Goal: Transaction & Acquisition: Purchase product/service

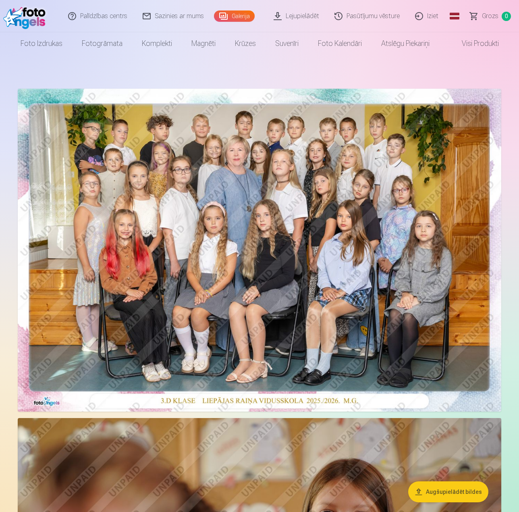
click at [307, 19] on link "Lejupielādēt" at bounding box center [296, 16] width 61 height 32
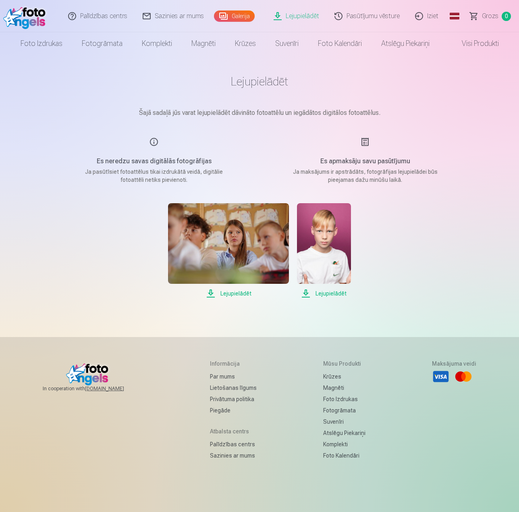
click at [336, 246] on img at bounding box center [324, 243] width 54 height 81
click at [329, 296] on span "Lejupielādēt" at bounding box center [324, 293] width 54 height 10
click at [238, 16] on link "Galerija" at bounding box center [234, 15] width 41 height 11
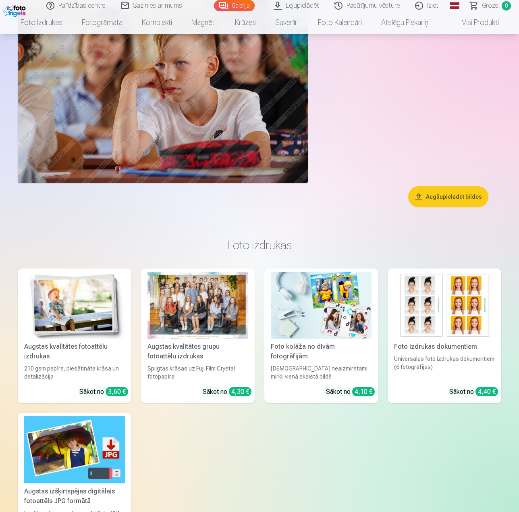
scroll to position [4592, 0]
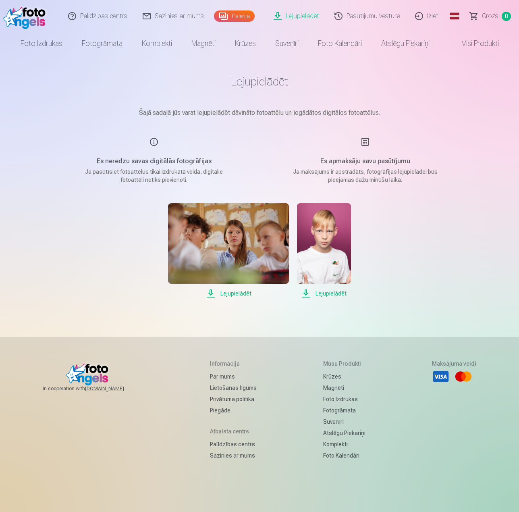
click at [375, 21] on link "Pasūtījumu vēsture" at bounding box center [367, 16] width 81 height 32
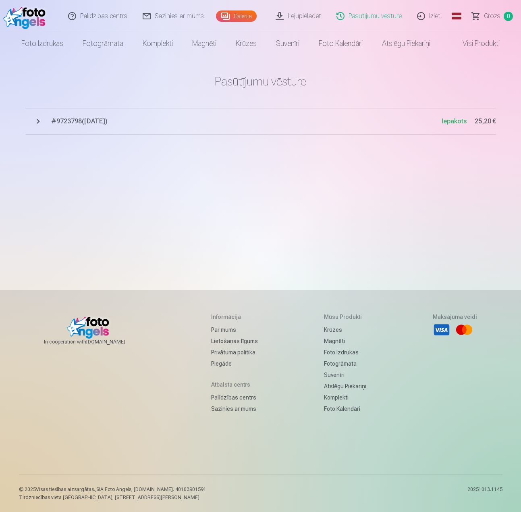
click at [68, 122] on span "# 9723798 ( [DATE] )" at bounding box center [246, 121] width 390 height 10
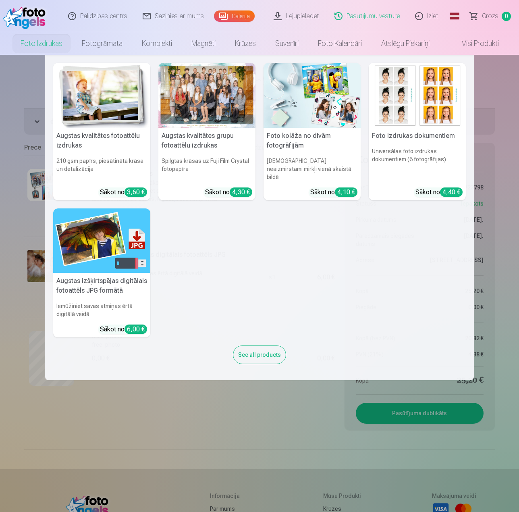
click at [130, 275] on h5 "Augstas izšķirtspējas digitālais fotoattēls JPG formātā" at bounding box center [101, 286] width 97 height 26
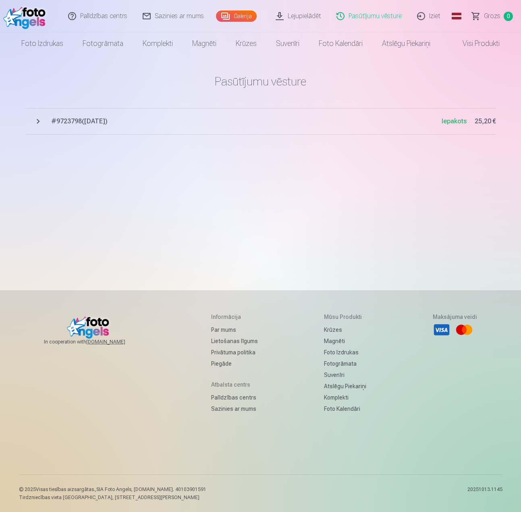
click at [84, 124] on span "# 9723798 ( [DATE] )" at bounding box center [246, 121] width 390 height 10
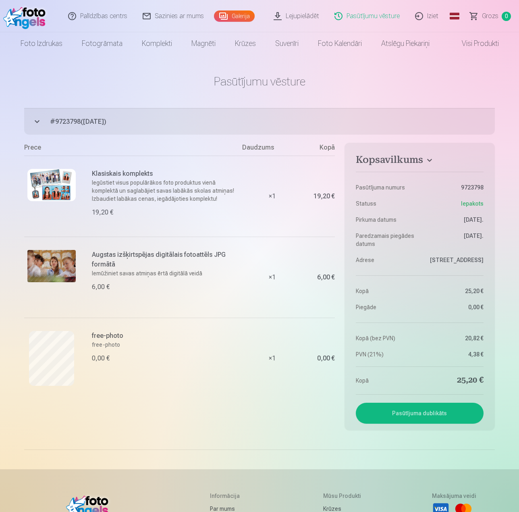
click at [436, 423] on button "Pasūtījuma dublikāts" at bounding box center [420, 412] width 128 height 21
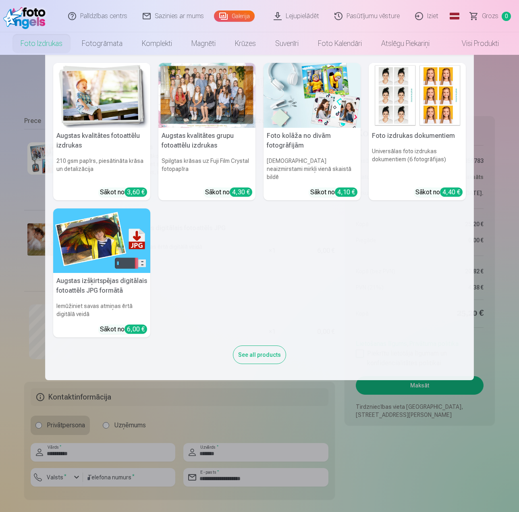
click at [117, 224] on img at bounding box center [101, 240] width 97 height 65
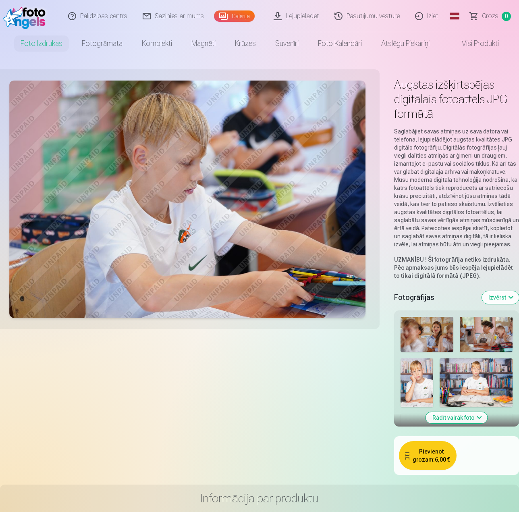
click at [433, 447] on button "Pievienot grozam : 6,00 €" at bounding box center [428, 455] width 58 height 29
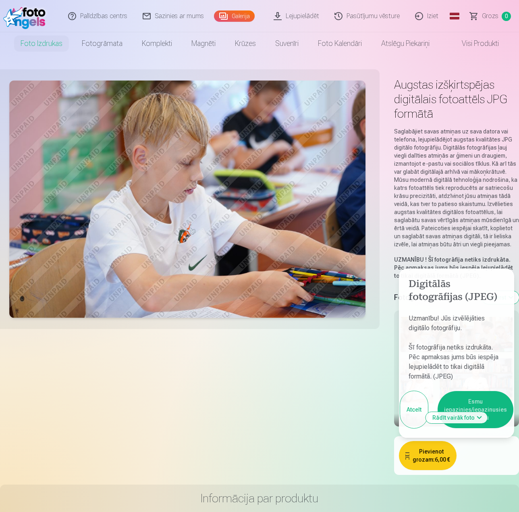
click at [505, 415] on button "Esmu iepazinies/iepazinusies un piekrītu" at bounding box center [475, 409] width 76 height 37
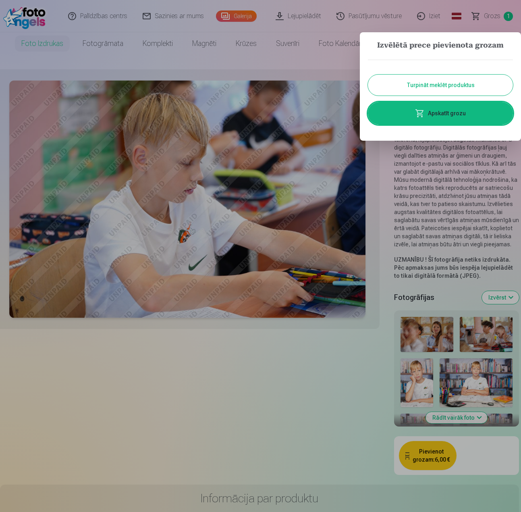
click at [461, 106] on link "Apskatīt grozu" at bounding box center [440, 113] width 145 height 23
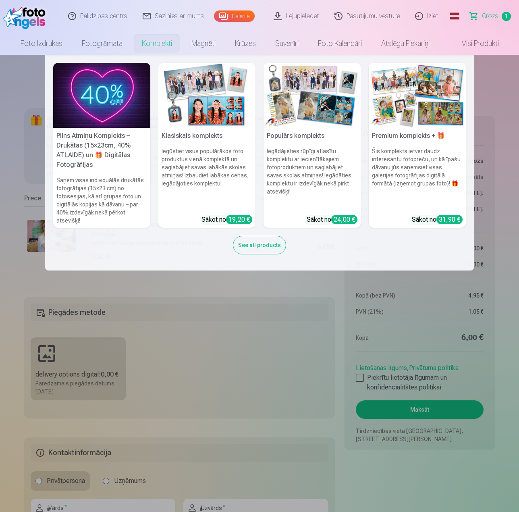
click at [148, 41] on link "Komplekti" at bounding box center [157, 43] width 50 height 23
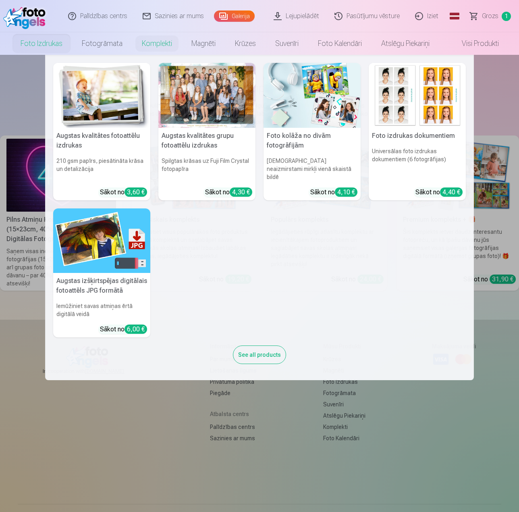
click at [46, 50] on link "Foto izdrukas" at bounding box center [41, 43] width 61 height 23
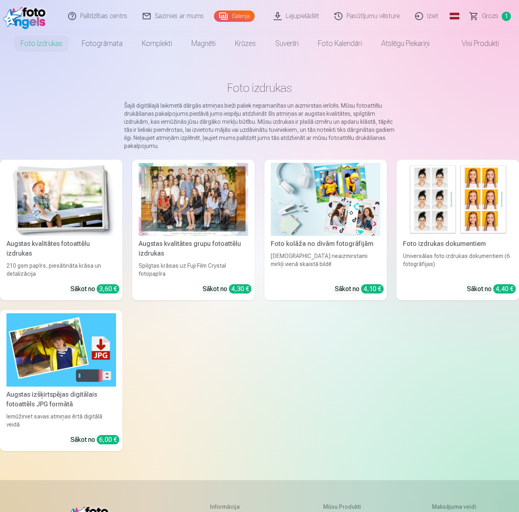
click at [123, 29] on link "Palīdzības centrs" at bounding box center [98, 16] width 75 height 32
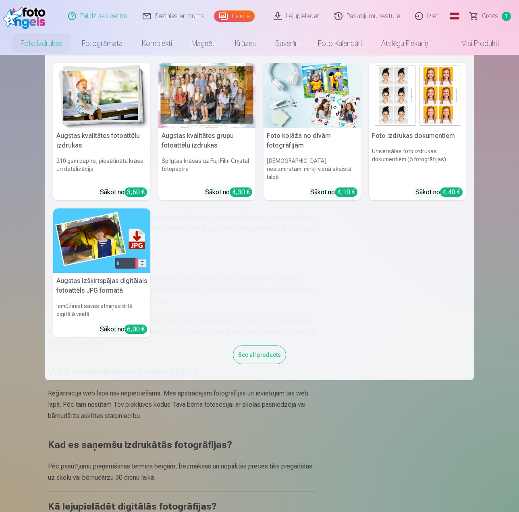
click at [34, 44] on link "Foto izdrukas" at bounding box center [41, 43] width 61 height 23
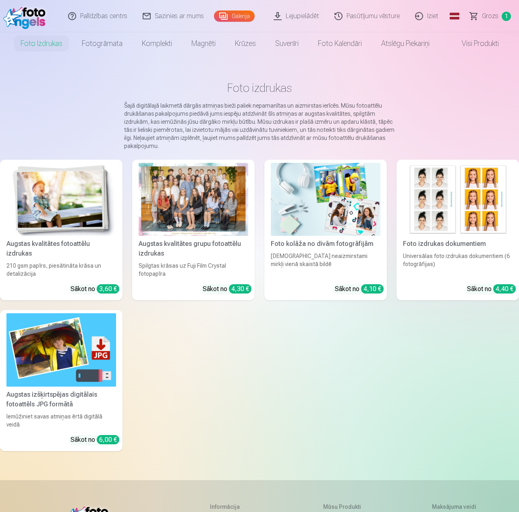
click at [77, 209] on img at bounding box center [61, 199] width 110 height 73
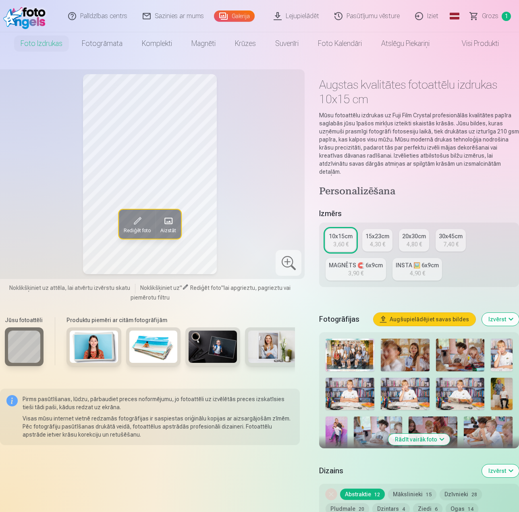
click at [379, 232] on div "15x23cm" at bounding box center [377, 236] width 24 height 8
click at [408, 232] on div "20x30cm" at bounding box center [414, 236] width 24 height 8
click at [453, 232] on div "30x45cm" at bounding box center [451, 236] width 24 height 8
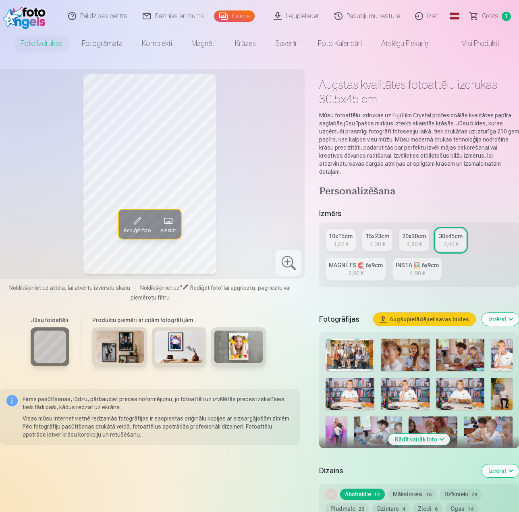
click at [376, 263] on link "MAGNĒTS 🧲 6x9cm 3,90 €" at bounding box center [355, 269] width 60 height 23
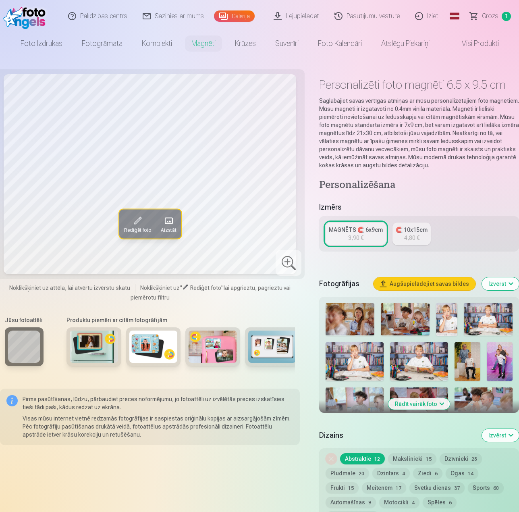
click at [420, 234] on link "🧲 10x15cm 4,80 €" at bounding box center [411, 233] width 38 height 23
click at [354, 311] on img at bounding box center [349, 319] width 49 height 32
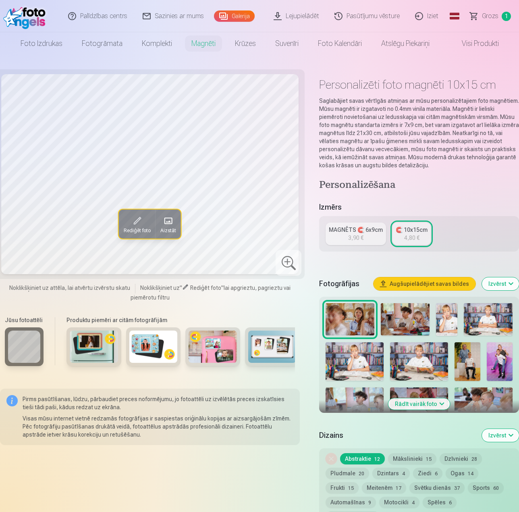
click at [402, 315] on img at bounding box center [405, 319] width 49 height 32
click at [447, 316] on img at bounding box center [447, 319] width 22 height 33
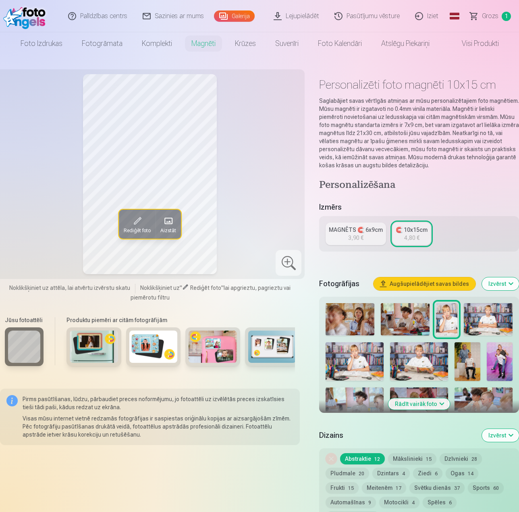
click at [480, 312] on img at bounding box center [488, 319] width 49 height 32
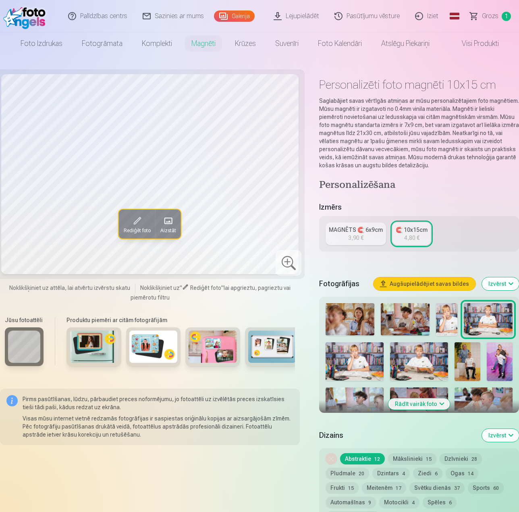
click at [497, 352] on img at bounding box center [500, 361] width 26 height 39
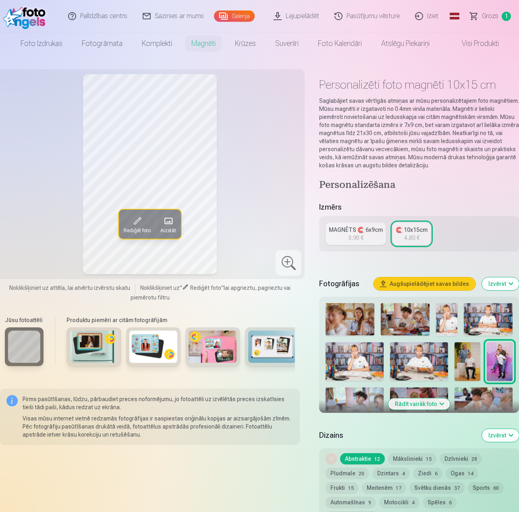
click at [474, 353] on img at bounding box center [467, 361] width 26 height 39
click at [433, 355] on img at bounding box center [419, 361] width 58 height 39
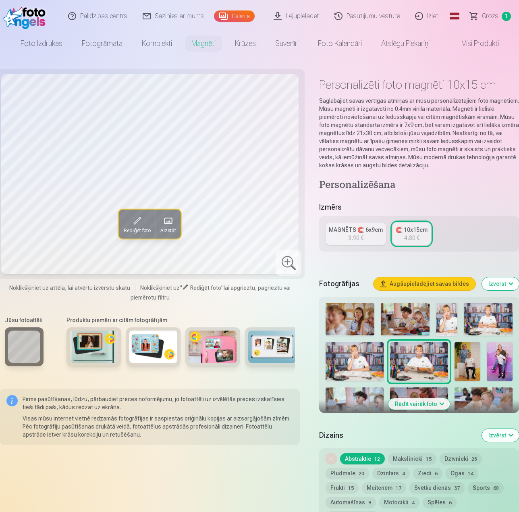
click at [384, 358] on div at bounding box center [418, 448] width 193 height 297
click at [345, 354] on img at bounding box center [354, 361] width 58 height 39
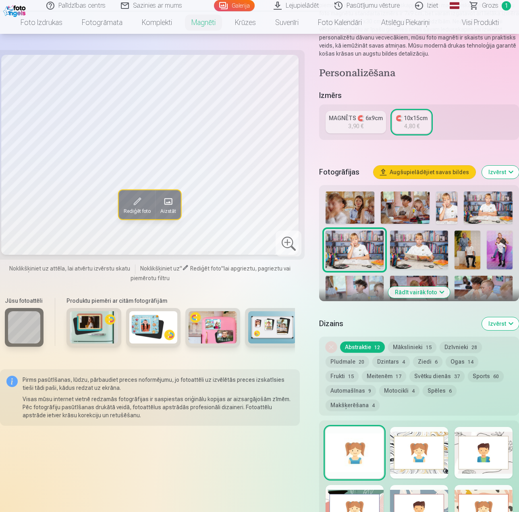
scroll to position [121, 0]
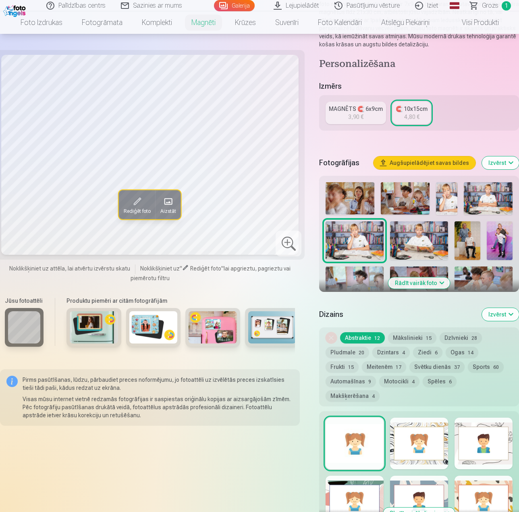
click at [418, 284] on button "Rādīt vairāk foto" at bounding box center [419, 282] width 62 height 11
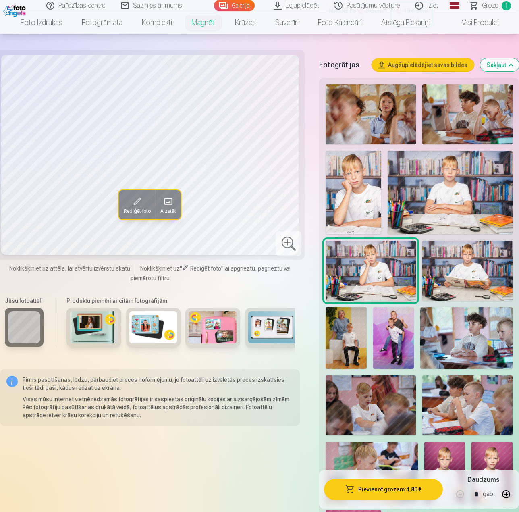
scroll to position [322, 0]
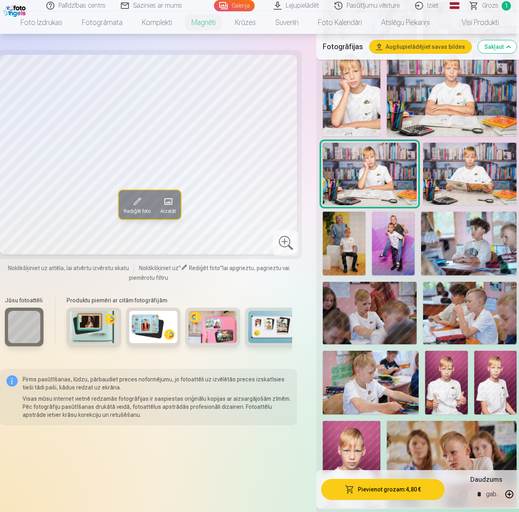
click at [496, 298] on img at bounding box center [470, 313] width 94 height 62
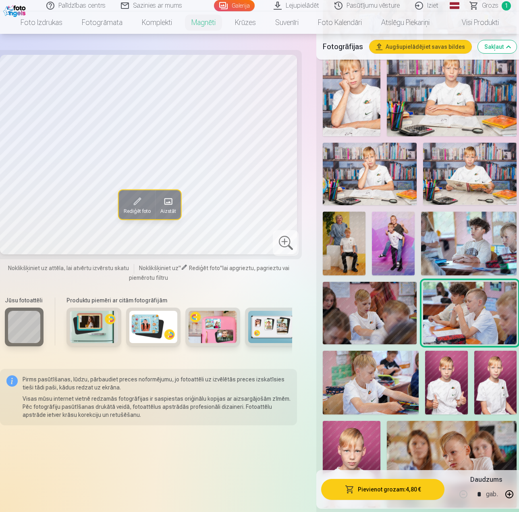
click at [470, 237] on img at bounding box center [469, 243] width 96 height 64
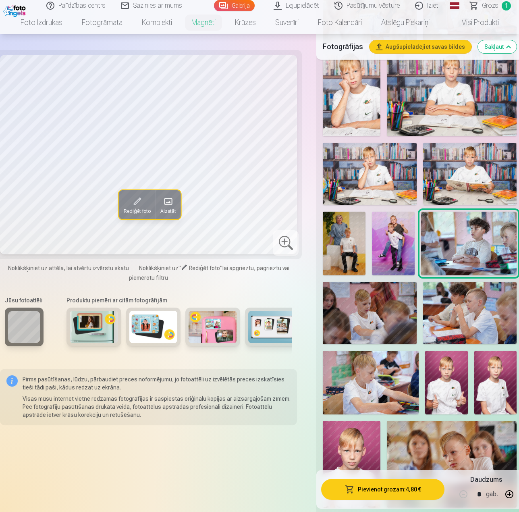
click at [396, 233] on img at bounding box center [393, 243] width 43 height 64
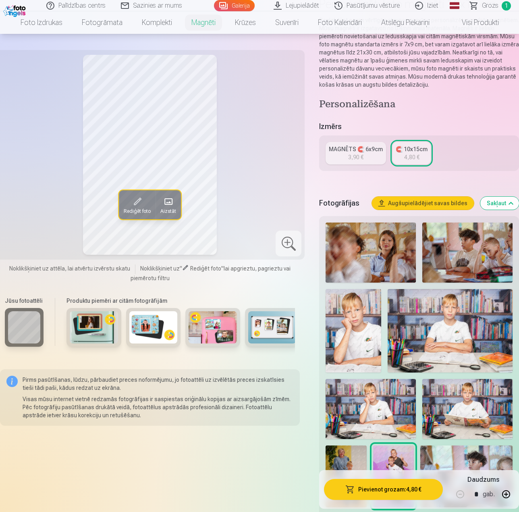
scroll to position [0, 0]
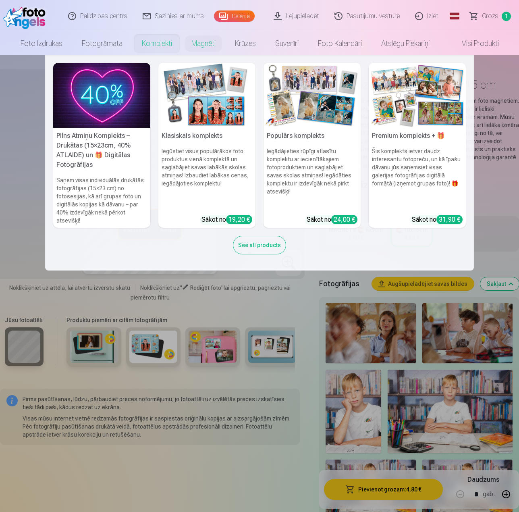
click at [158, 43] on link "Komplekti" at bounding box center [157, 43] width 50 height 23
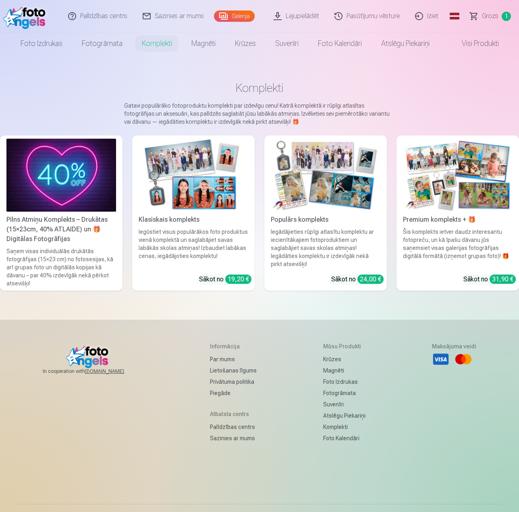
click at [307, 191] on img at bounding box center [326, 175] width 110 height 73
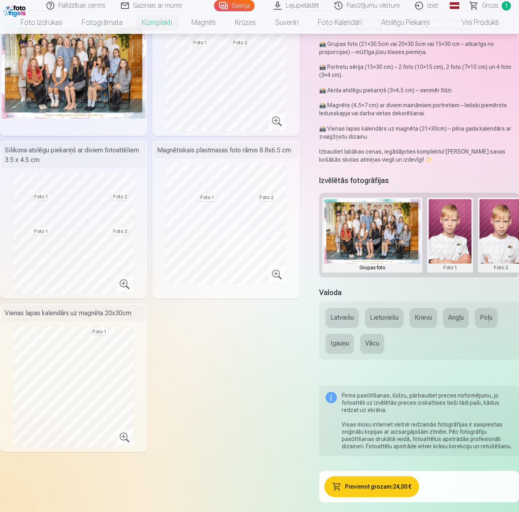
scroll to position [201, 0]
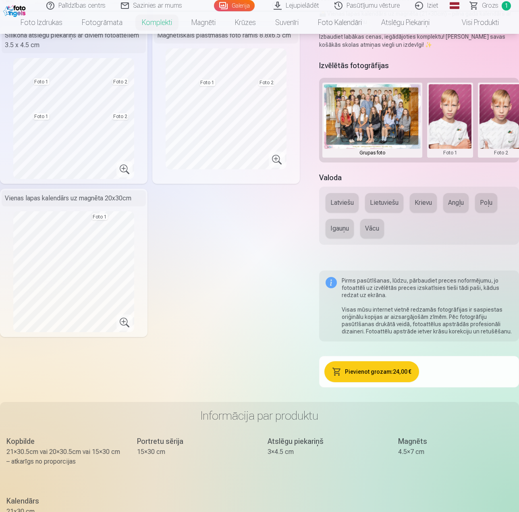
click at [489, 6] on span "Grozs" at bounding box center [490, 6] width 17 height 10
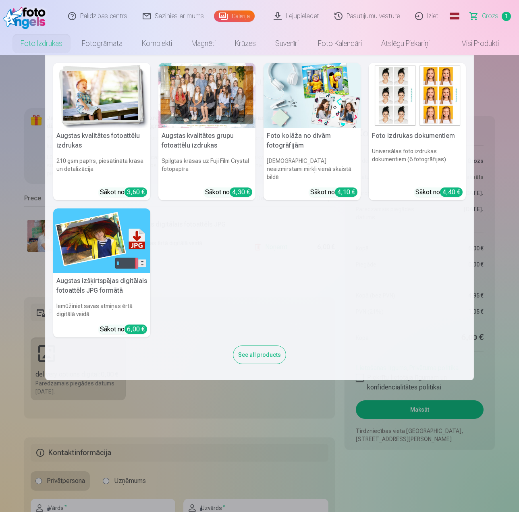
click at [39, 44] on link "Foto izdrukas" at bounding box center [41, 43] width 61 height 23
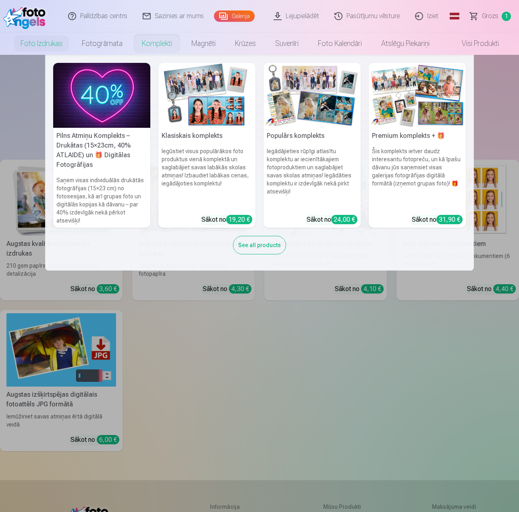
click at [318, 137] on h5 "Populārs komplekts" at bounding box center [311, 136] width 97 height 16
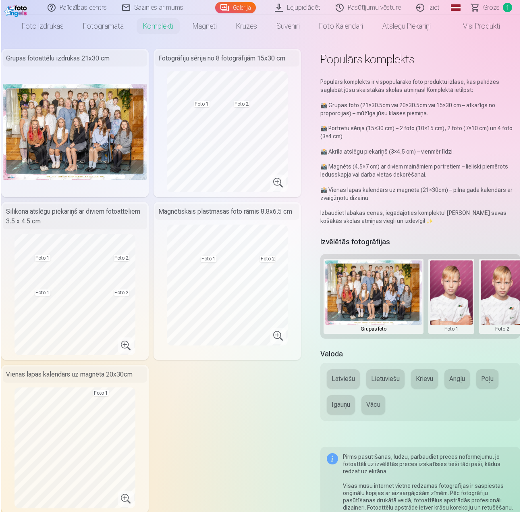
scroll to position [121, 0]
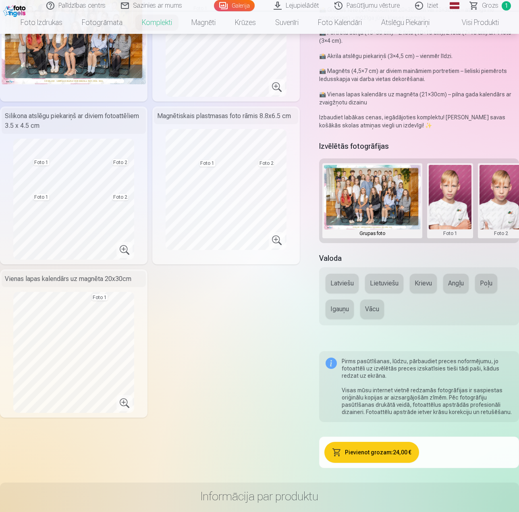
click at [450, 198] on button at bounding box center [450, 201] width 43 height 72
click at [454, 202] on button "Nomainiet foto" at bounding box center [450, 200] width 66 height 23
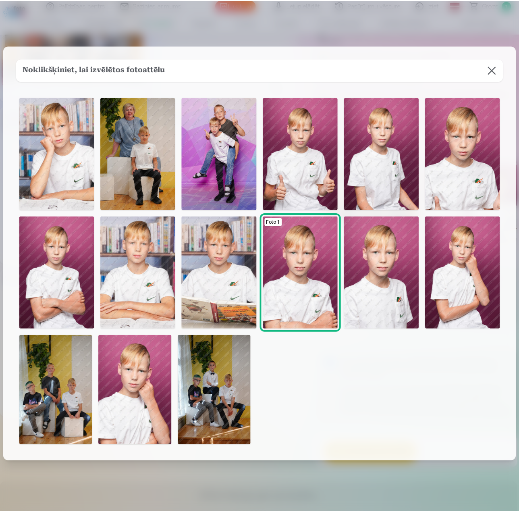
scroll to position [0, 0]
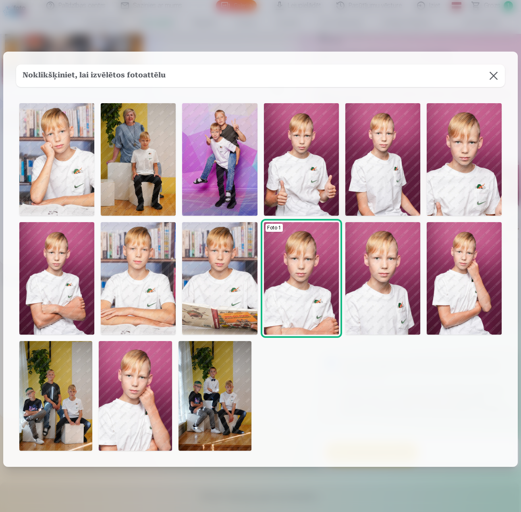
click at [493, 77] on button at bounding box center [493, 75] width 23 height 23
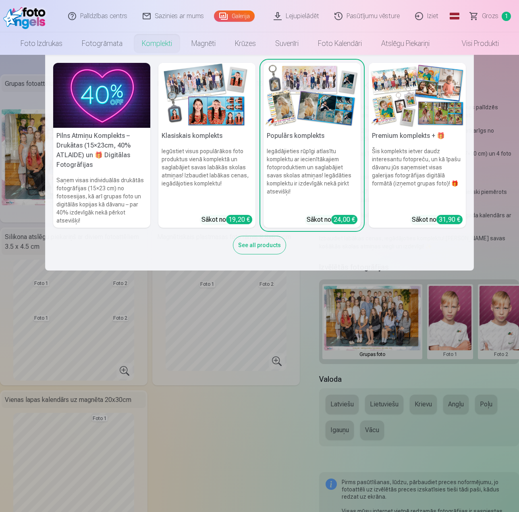
click at [157, 42] on link "Komplekti" at bounding box center [157, 43] width 50 height 23
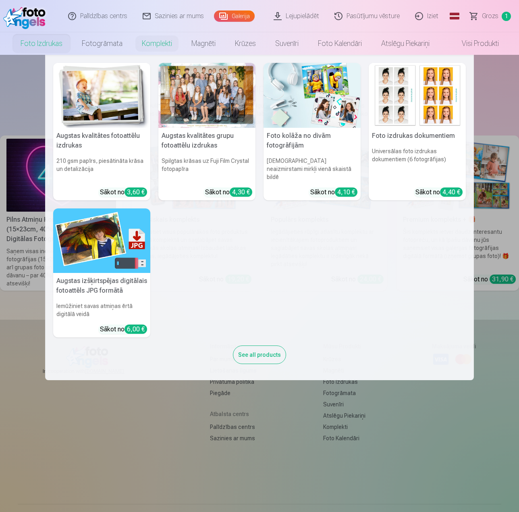
click at [35, 43] on link "Foto izdrukas" at bounding box center [41, 43] width 61 height 23
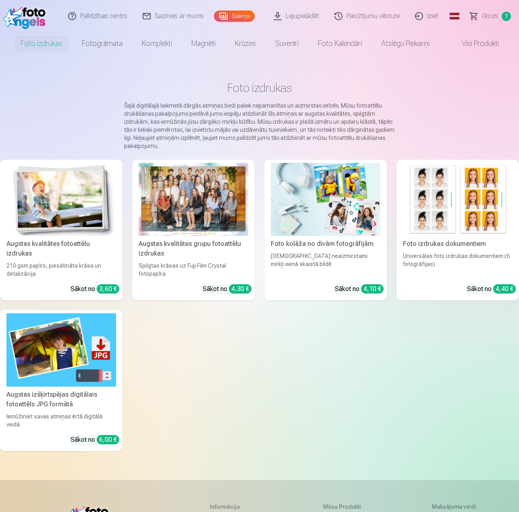
click at [234, 20] on link "Galerija" at bounding box center [234, 15] width 41 height 11
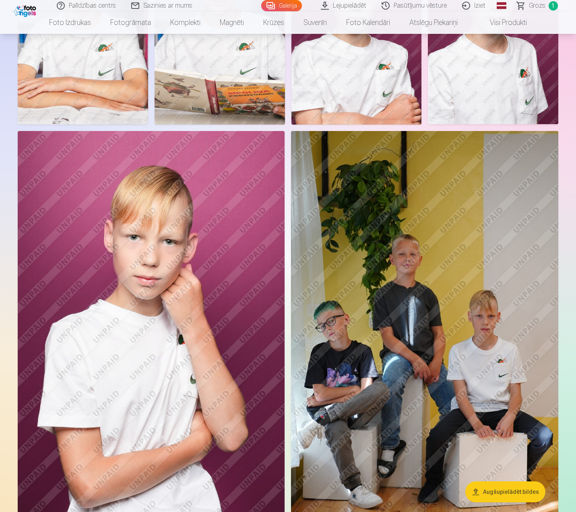
scroll to position [4257, 0]
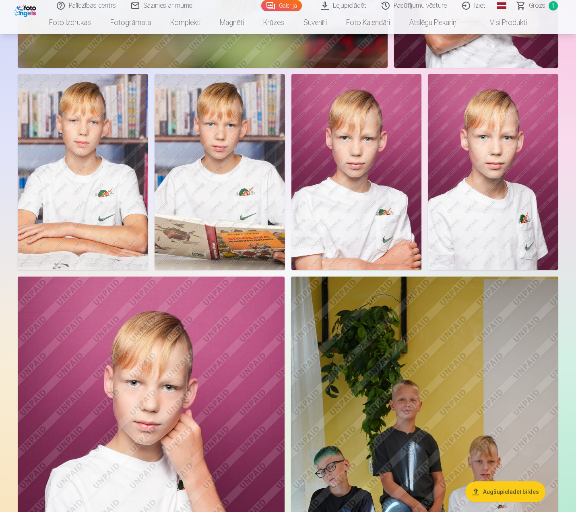
click at [520, 6] on span "Grozs" at bounding box center [537, 6] width 17 height 10
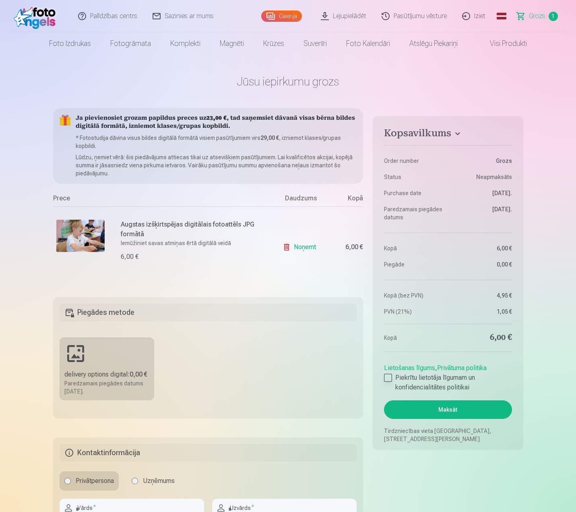
click at [387, 379] on div at bounding box center [388, 377] width 8 height 8
click at [389, 377] on div at bounding box center [388, 377] width 8 height 8
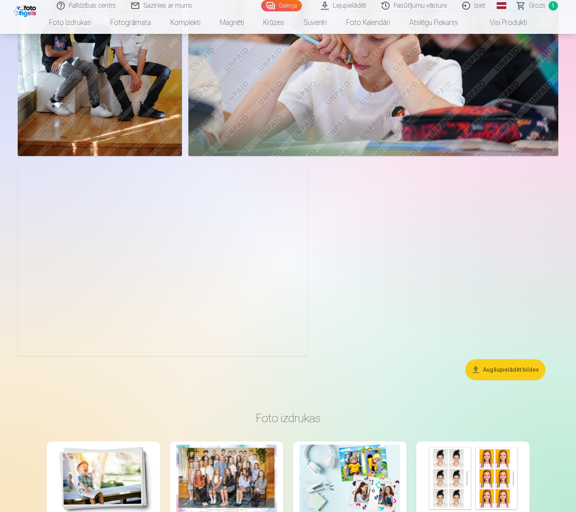
scroll to position [5155, 0]
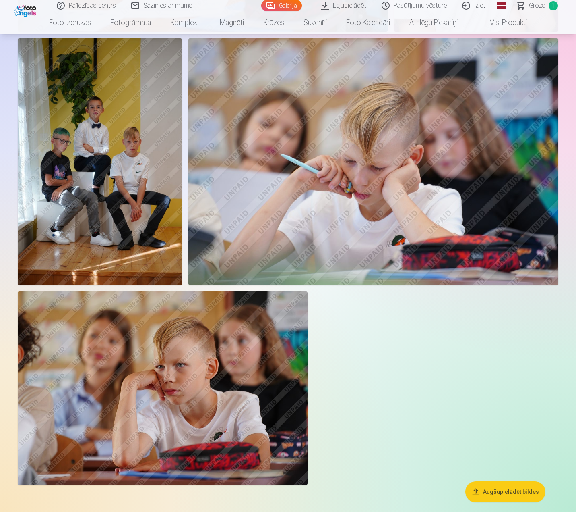
click at [520, 5] on span "Grozs" at bounding box center [537, 6] width 17 height 10
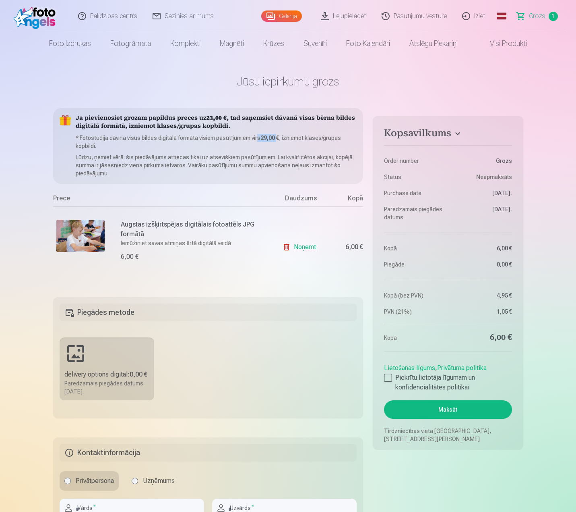
drag, startPoint x: 278, startPoint y: 139, endPoint x: 257, endPoint y: 138, distance: 21.0
click at [257, 138] on p "* Fotostudija dāvina visus bildes digitālā formātā visiem pasūtījumiem virs 29,…" at bounding box center [217, 142] width 282 height 16
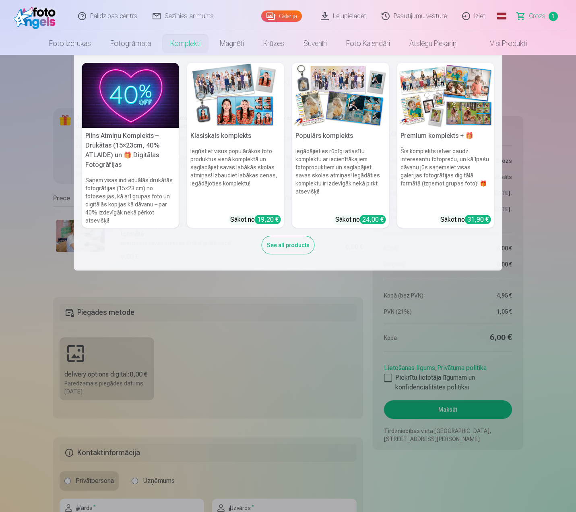
click at [233, 135] on h5 "Klasiskais komplekts" at bounding box center [235, 136] width 97 height 16
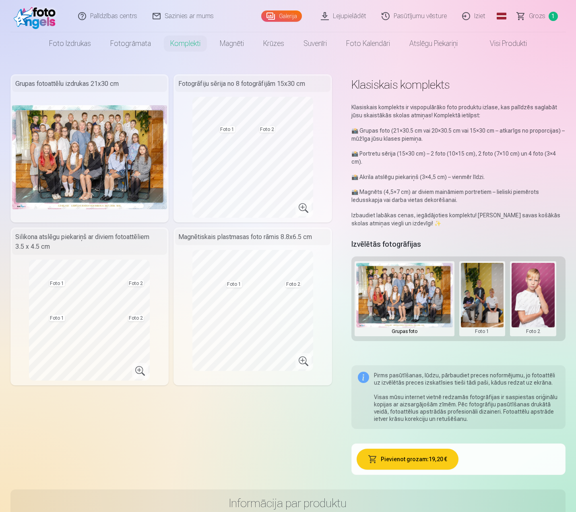
click at [520, 17] on span "Grozs" at bounding box center [537, 16] width 17 height 10
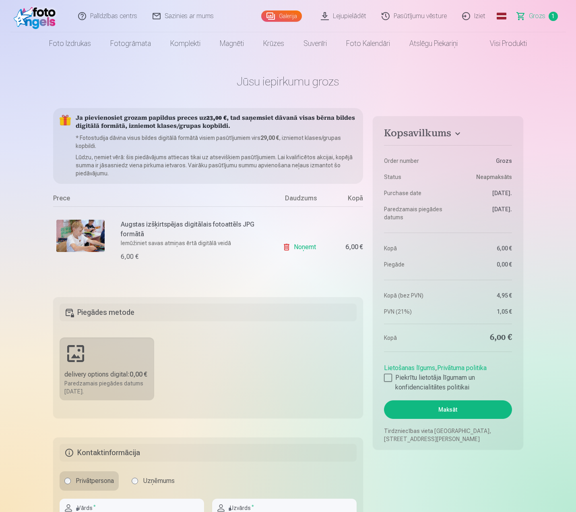
click at [433, 19] on link "Pasūtījumu vēsture" at bounding box center [415, 16] width 81 height 32
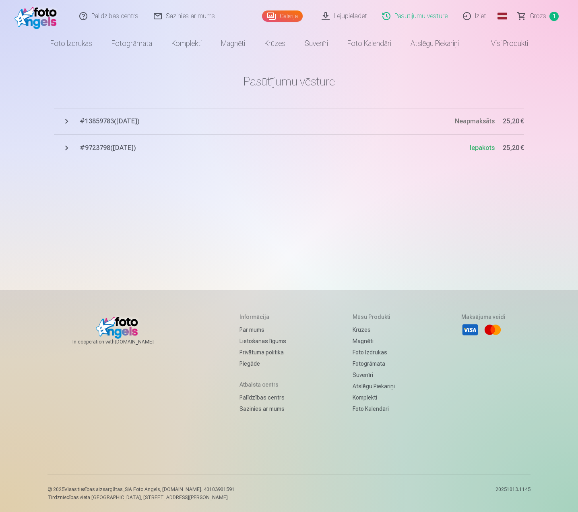
click at [511, 236] on div "Pasūtījumu vēsture # 13859783 ( 13.10.2025 ) Neapmaksāts 25,20 € # 9723798 ( 4.…" at bounding box center [289, 201] width 483 height 402
click at [113, 122] on span "# 13859783 ( 13.10.2025 )" at bounding box center [267, 121] width 375 height 10
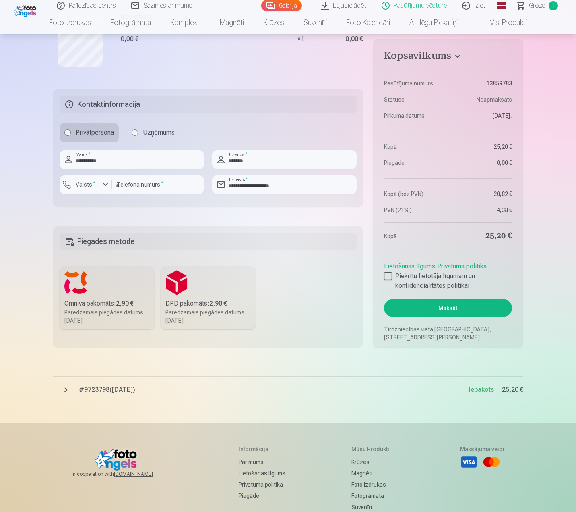
scroll to position [322, 0]
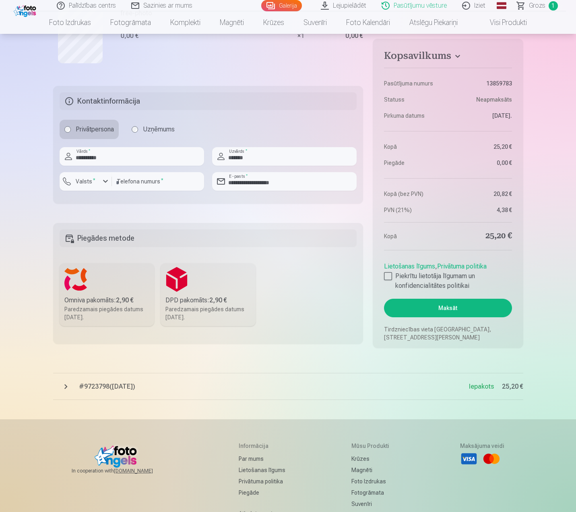
click at [161, 395] on button "# 9723798 ( [DATE] ) Iepakots 25,20 €" at bounding box center [288, 386] width 470 height 27
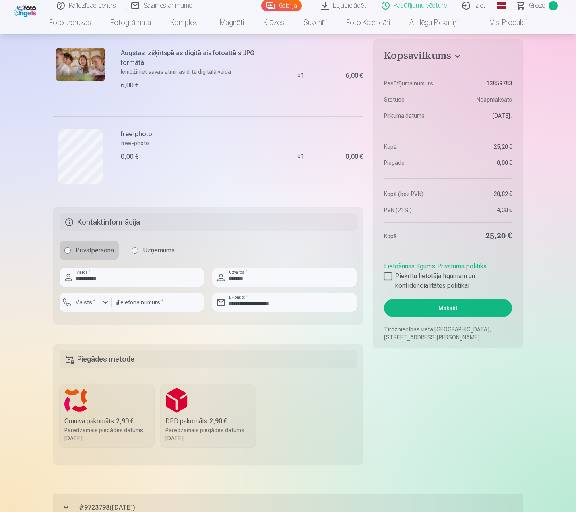
scroll to position [0, 0]
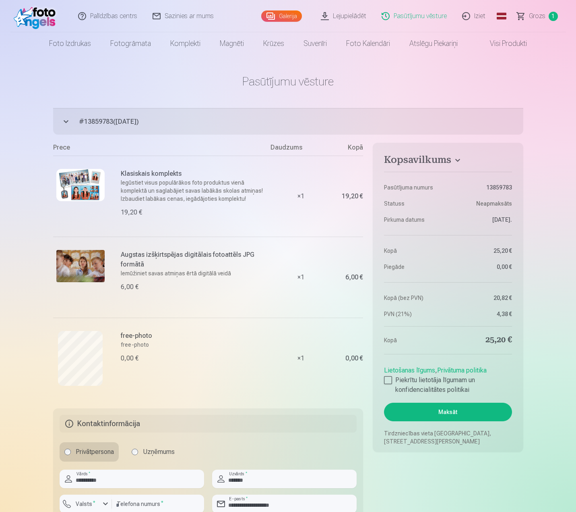
click at [85, 181] on img at bounding box center [80, 185] width 48 height 32
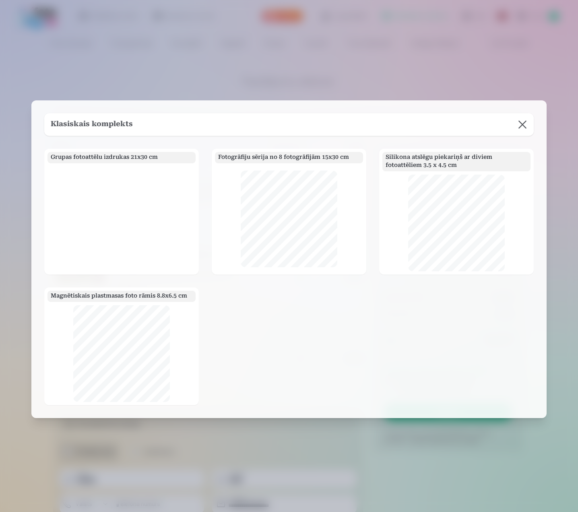
click at [520, 126] on button at bounding box center [523, 124] width 23 height 23
